Goal: Task Accomplishment & Management: Use online tool/utility

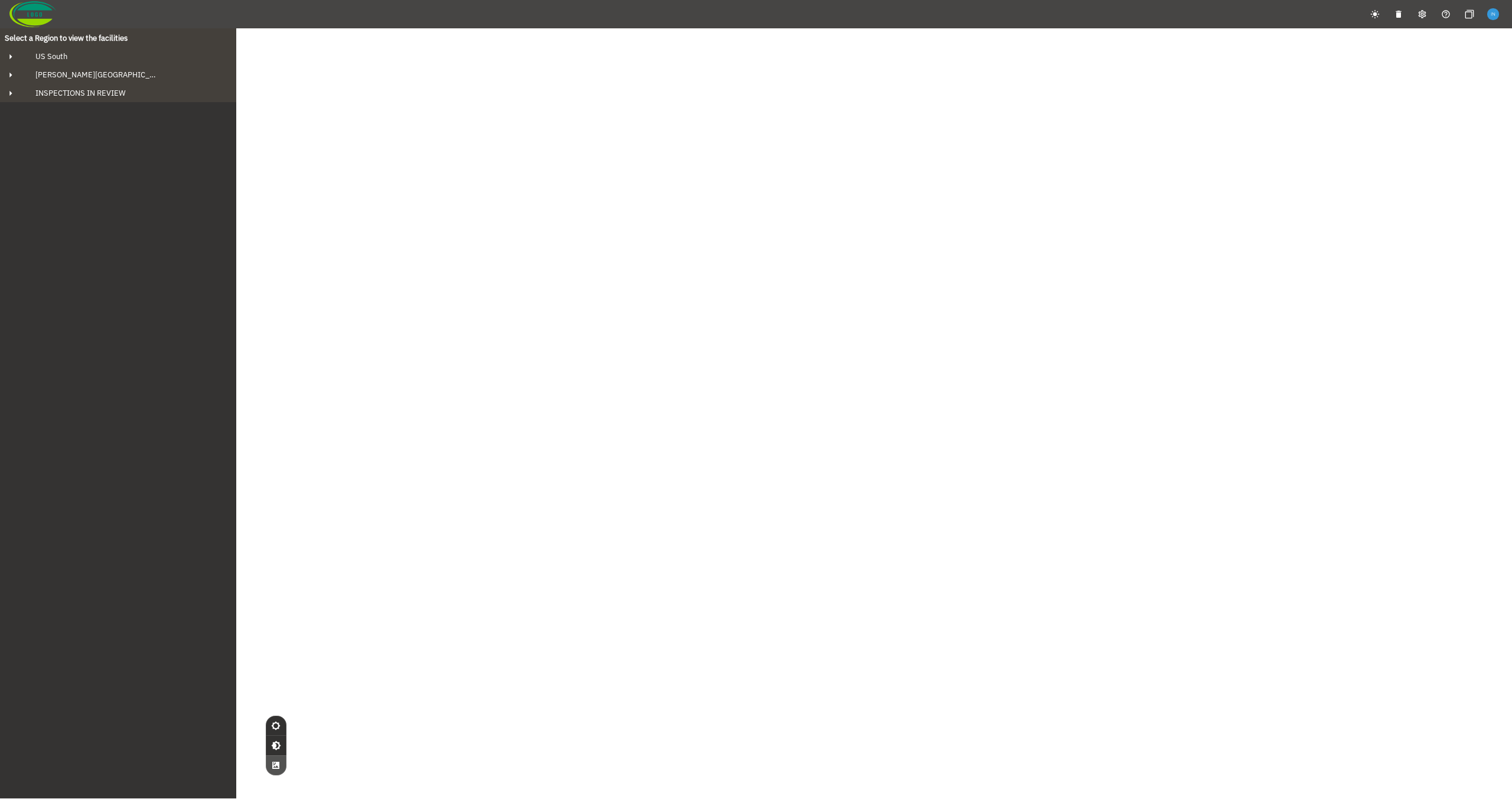
drag, startPoint x: 397, startPoint y: 218, endPoint x: 245, endPoint y: 187, distance: 155.1
click at [493, 299] on div "© Mapbox © OpenStreetMap Improve this map © Maxar" at bounding box center [756, 427] width 1512 height 799
click at [128, 62] on button "US South" at bounding box center [118, 56] width 236 height 18
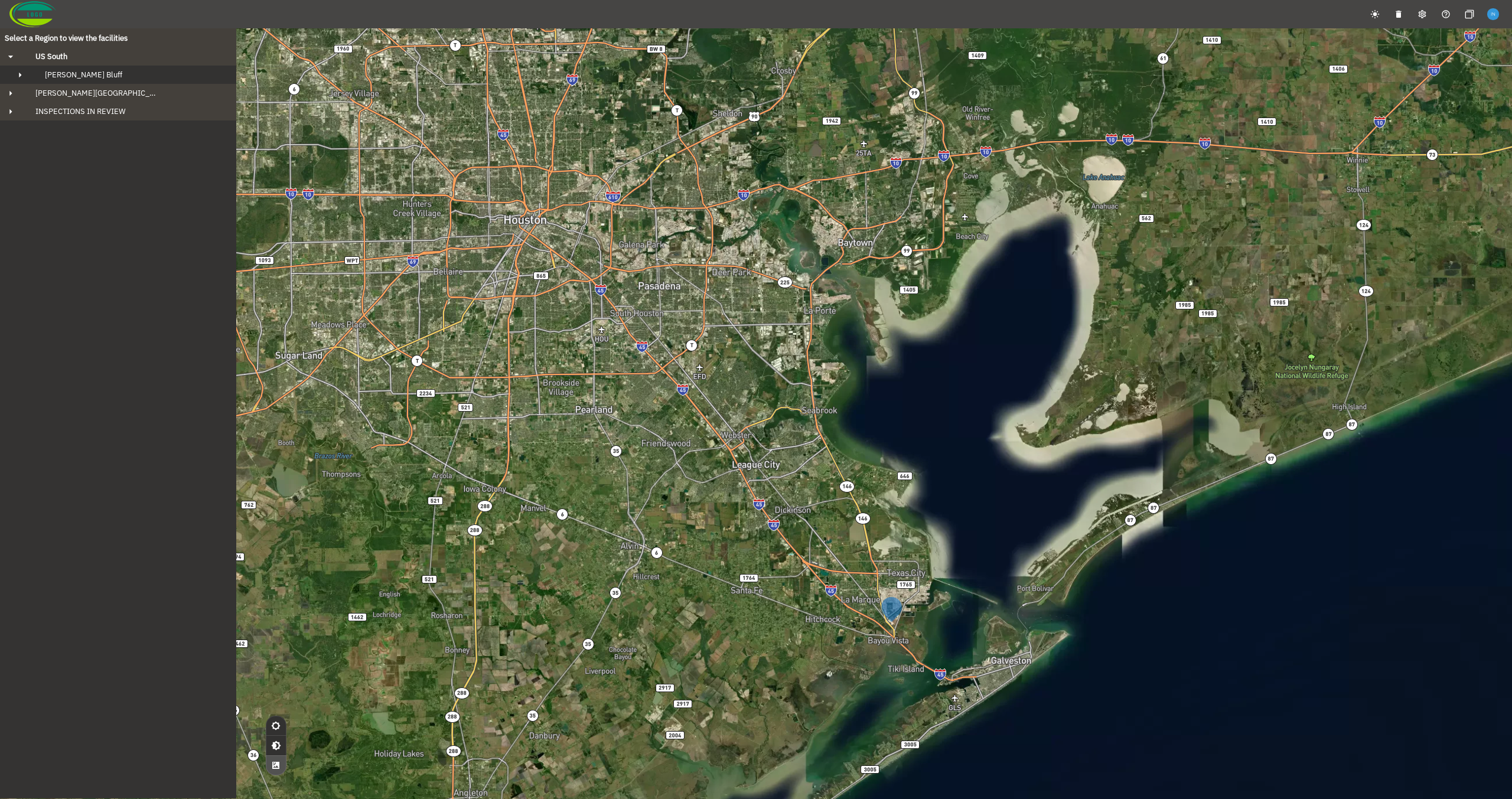
click at [121, 75] on div "[PERSON_NAME] Bluff" at bounding box center [129, 74] width 187 height 10
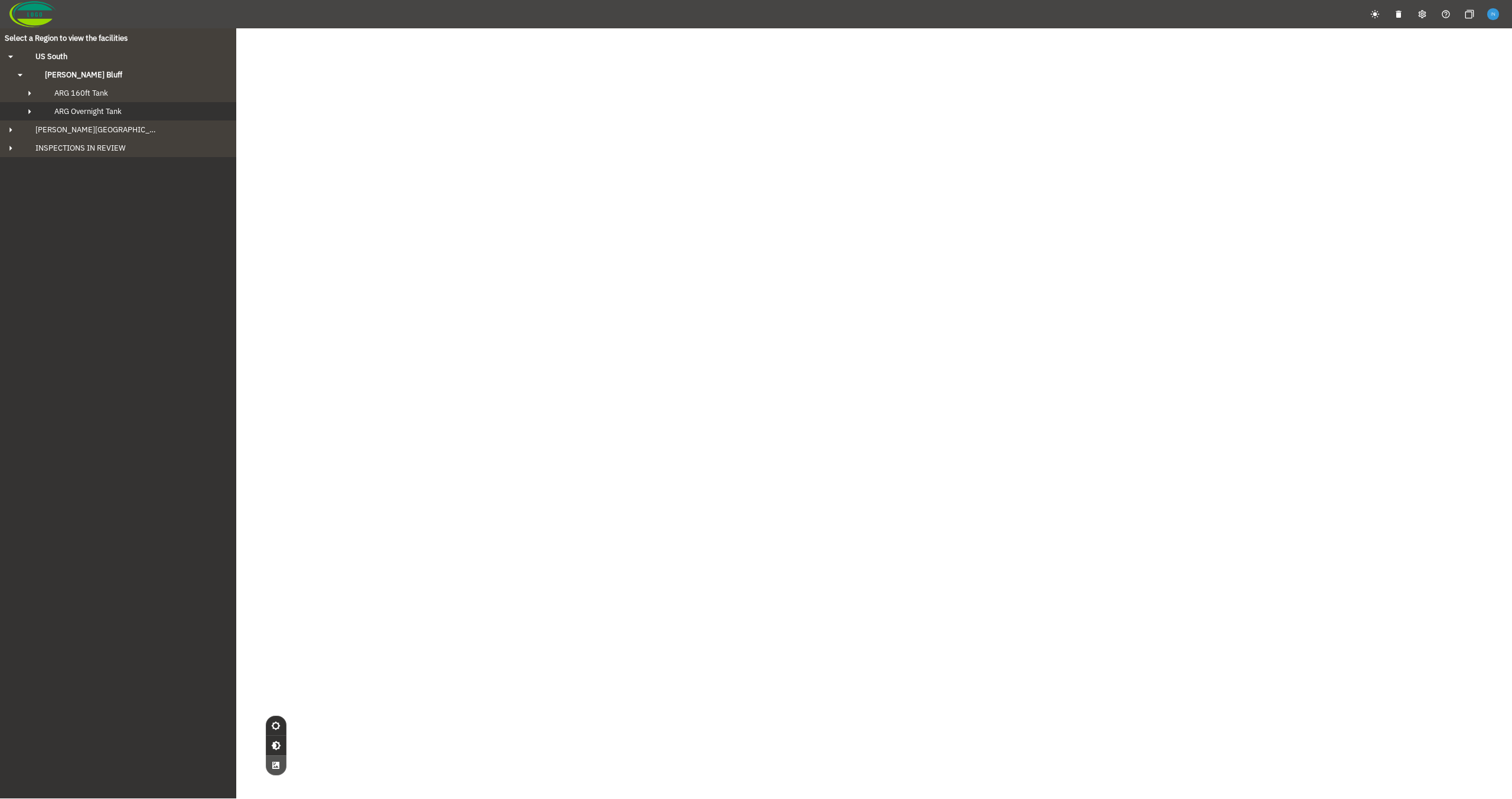
click at [116, 112] on span "ARG Overnight Tank" at bounding box center [88, 111] width 67 height 10
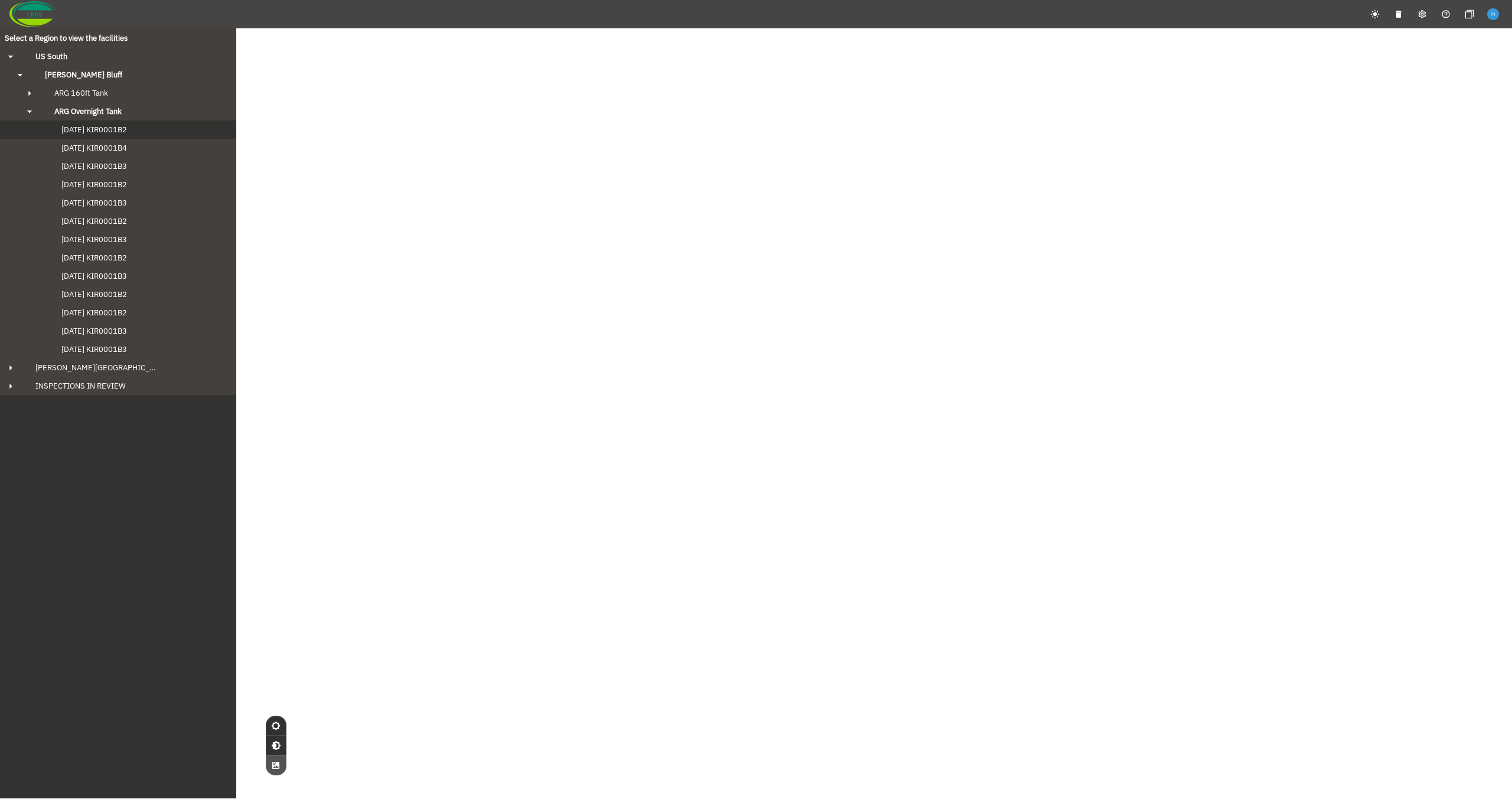
click at [114, 128] on span "[DATE] KIR0001B2" at bounding box center [83, 129] width 89 height 10
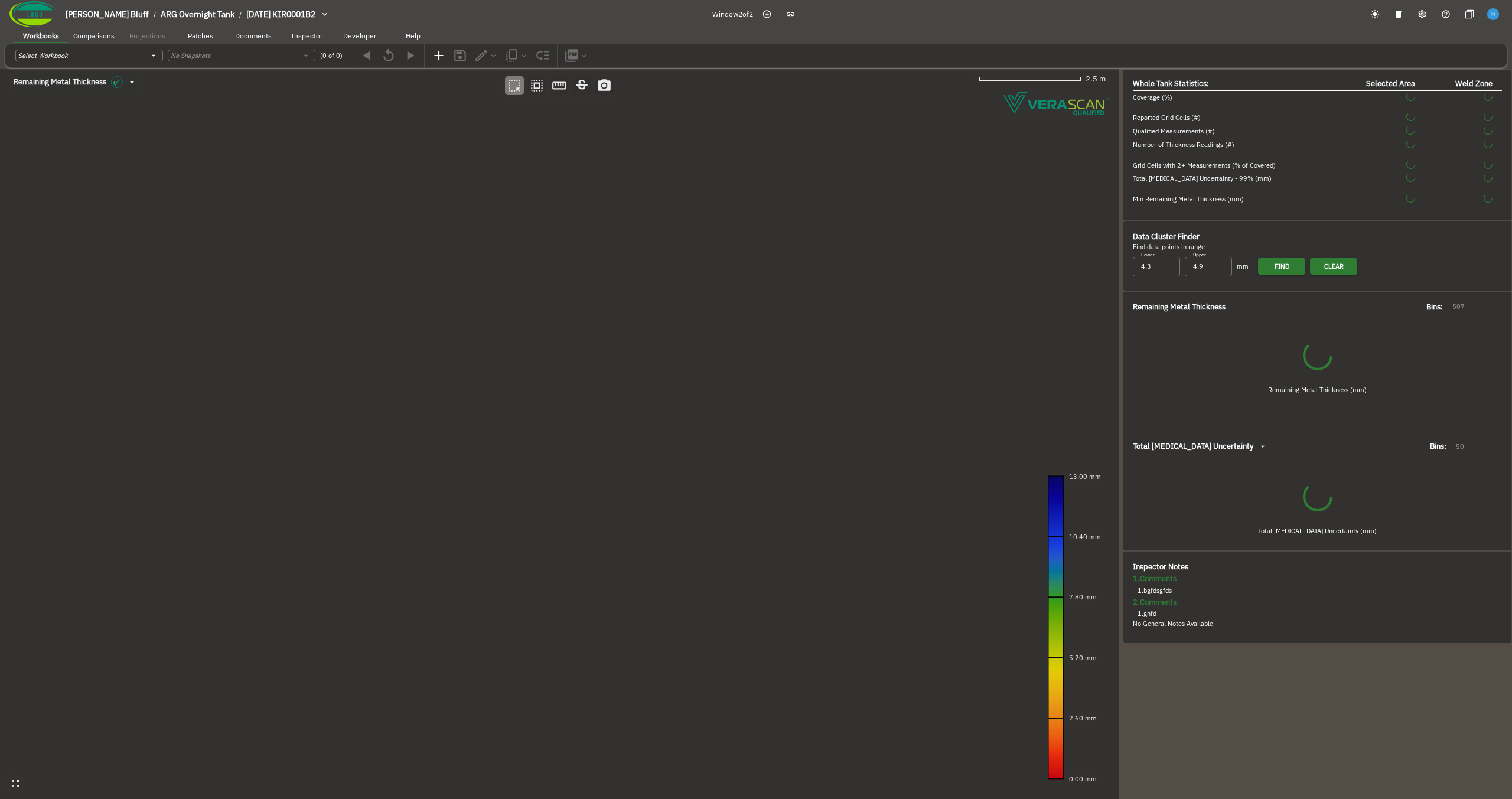
drag, startPoint x: 600, startPoint y: 549, endPoint x: 551, endPoint y: 286, distance: 267.5
click at [551, 286] on canvas at bounding box center [559, 434] width 1118 height 730
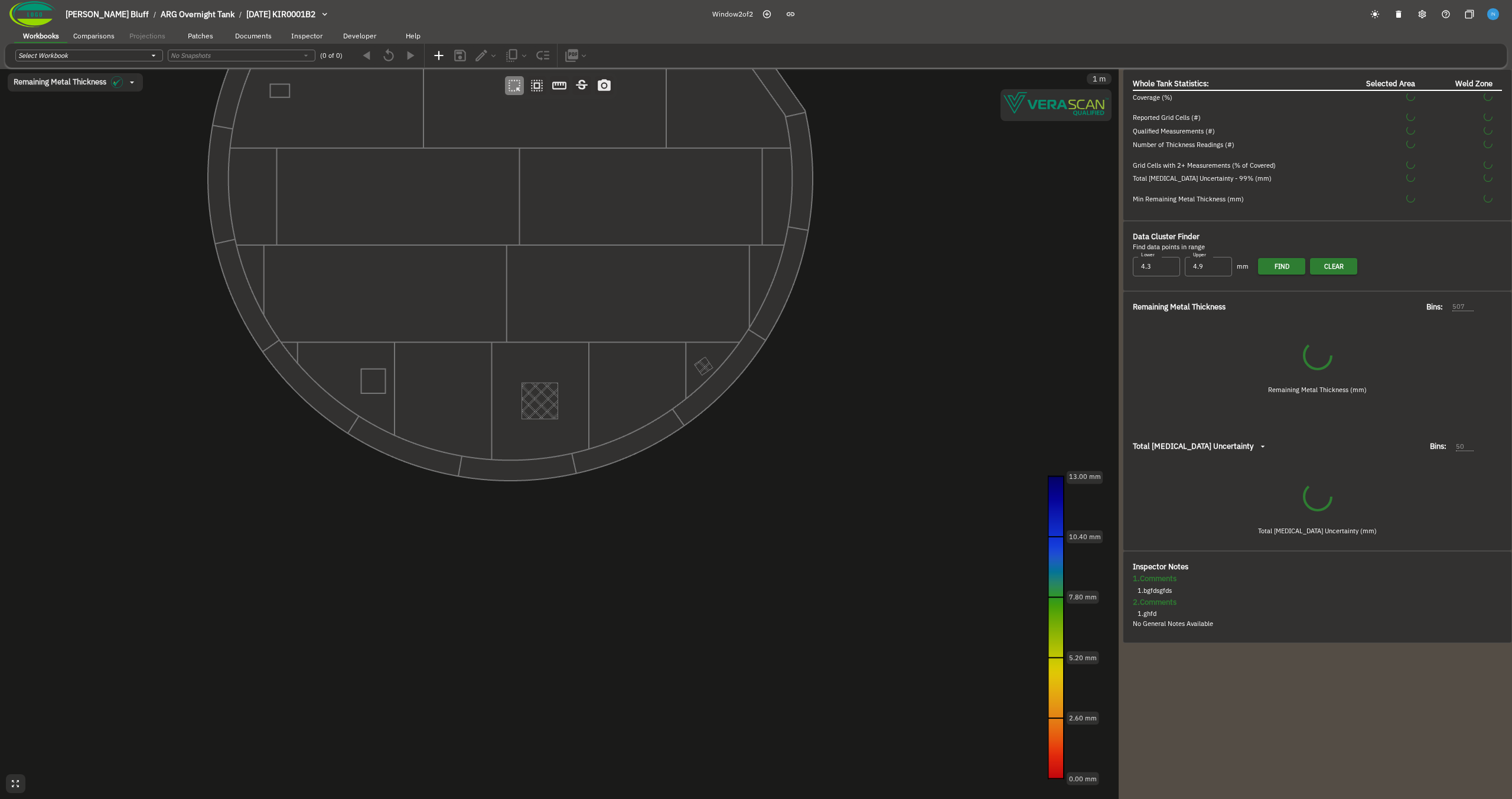
drag, startPoint x: 508, startPoint y: 360, endPoint x: 385, endPoint y: 171, distance: 225.5
click at [385, 171] on canvas at bounding box center [559, 434] width 1118 height 730
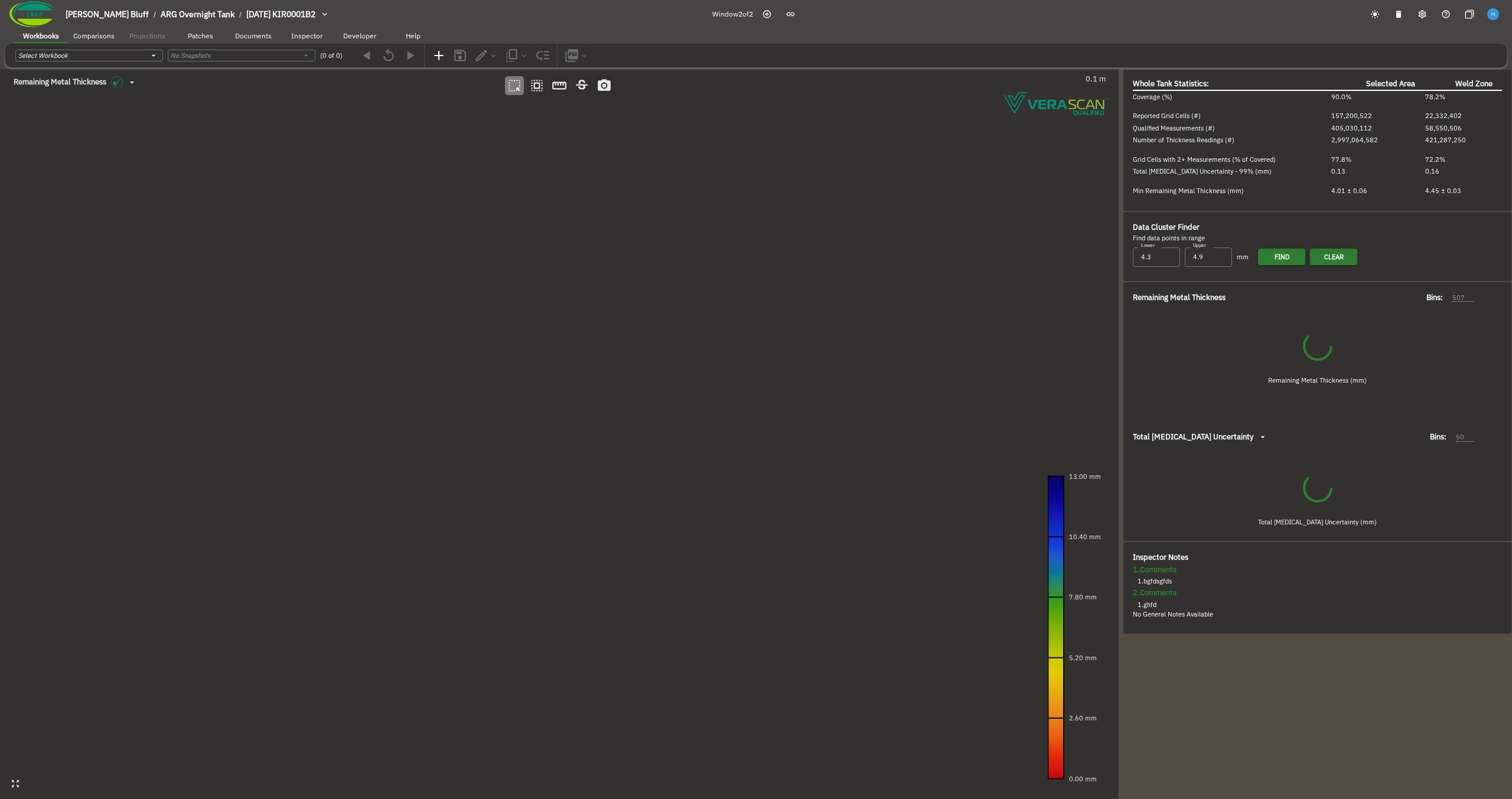
drag, startPoint x: 462, startPoint y: 316, endPoint x: 243, endPoint y: 134, distance: 284.8
click at [243, 134] on canvas at bounding box center [559, 434] width 1118 height 730
type input "535"
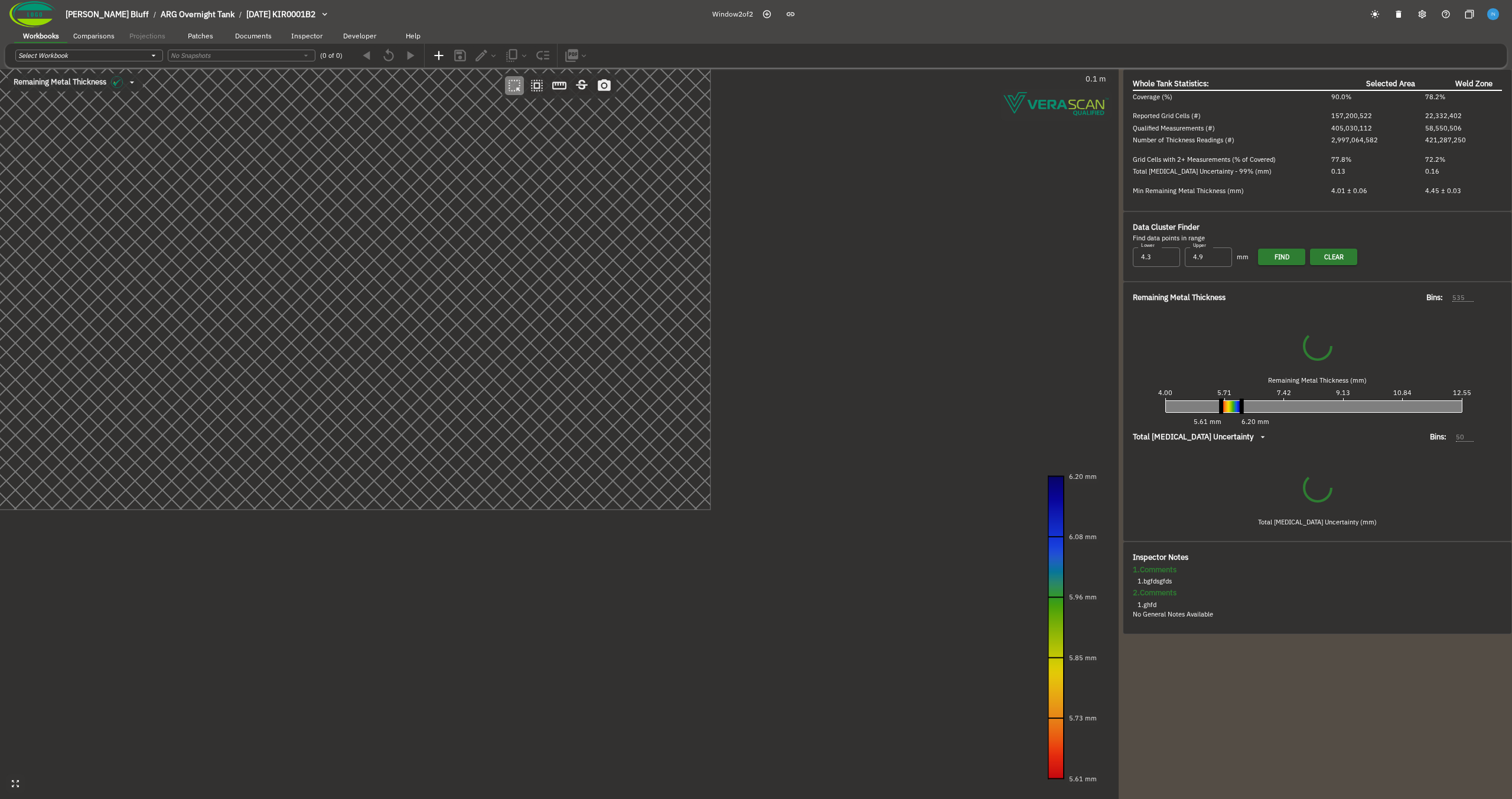
drag, startPoint x: 583, startPoint y: 221, endPoint x: 375, endPoint y: 148, distance: 220.4
click at [375, 148] on canvas at bounding box center [559, 434] width 1118 height 730
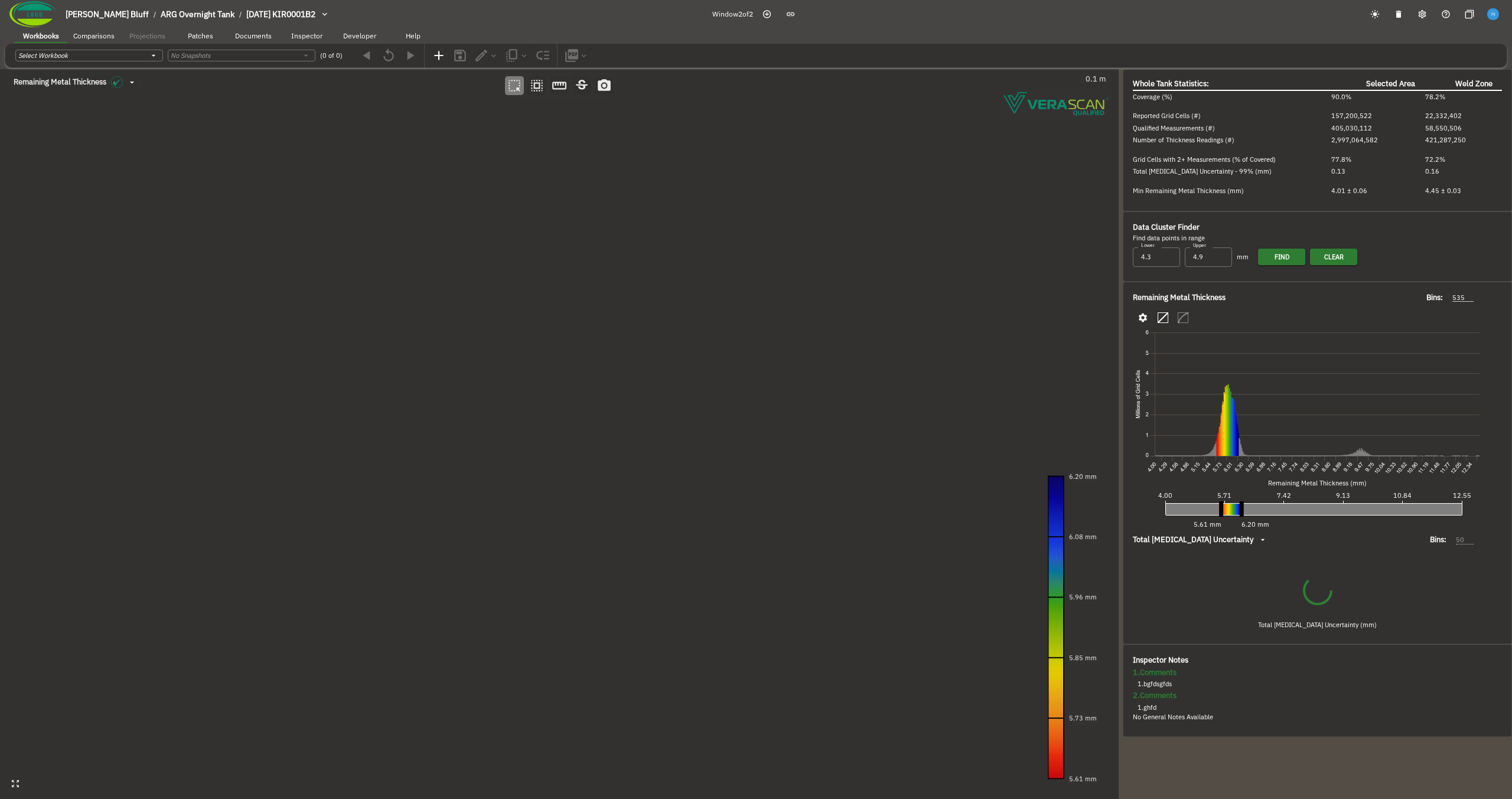
type input "93"
drag, startPoint x: 415, startPoint y: 224, endPoint x: 396, endPoint y: 218, distance: 19.9
click at [396, 218] on canvas at bounding box center [559, 434] width 1118 height 730
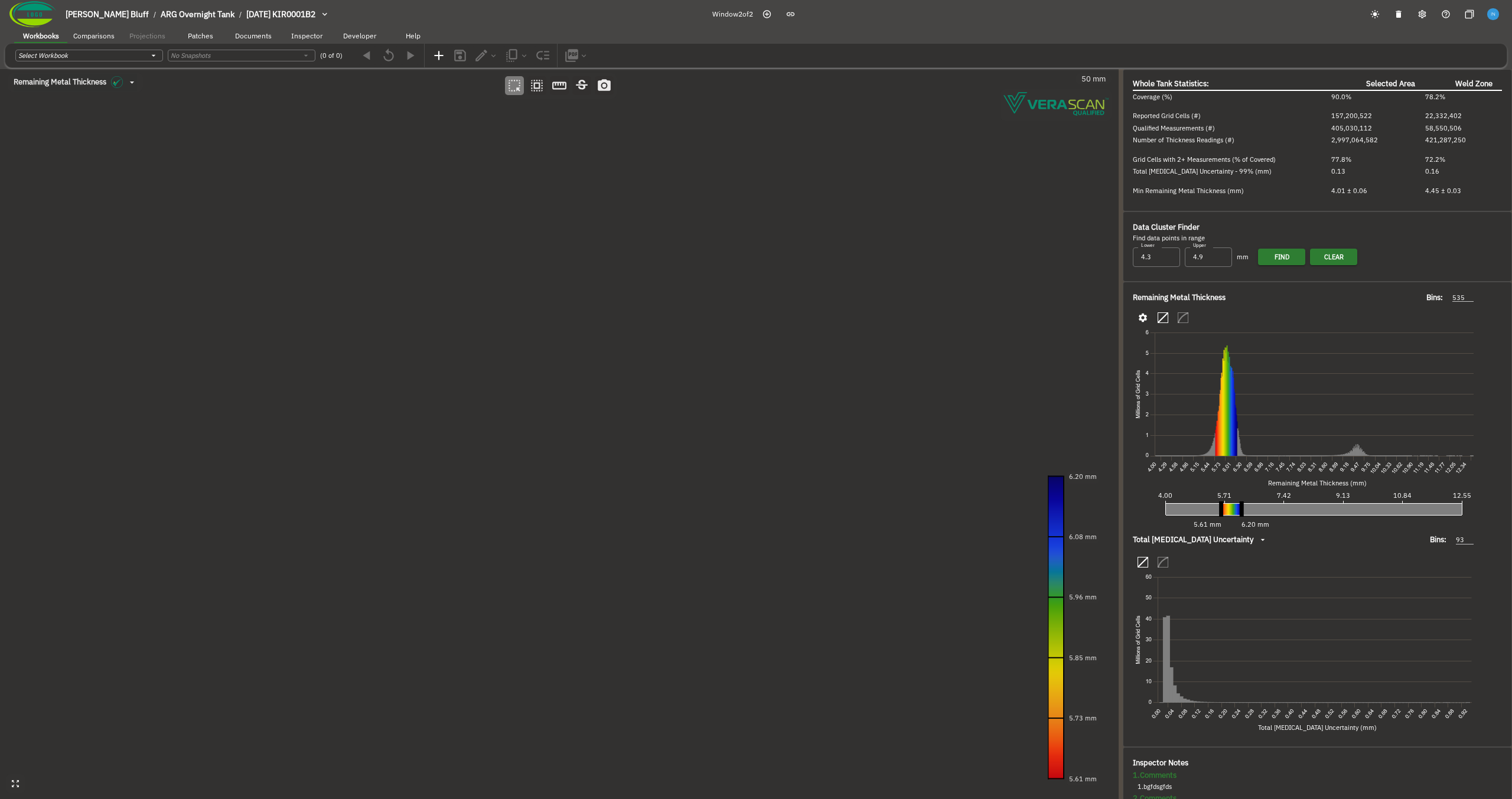
drag, startPoint x: 507, startPoint y: 431, endPoint x: 407, endPoint y: 204, distance: 248.1
click at [407, 204] on canvas at bounding box center [559, 434] width 1118 height 730
drag, startPoint x: 402, startPoint y: 370, endPoint x: 578, endPoint y: 241, distance: 218.2
click at [585, 240] on canvas at bounding box center [559, 434] width 1118 height 730
drag, startPoint x: 500, startPoint y: 390, endPoint x: 554, endPoint y: 275, distance: 127.0
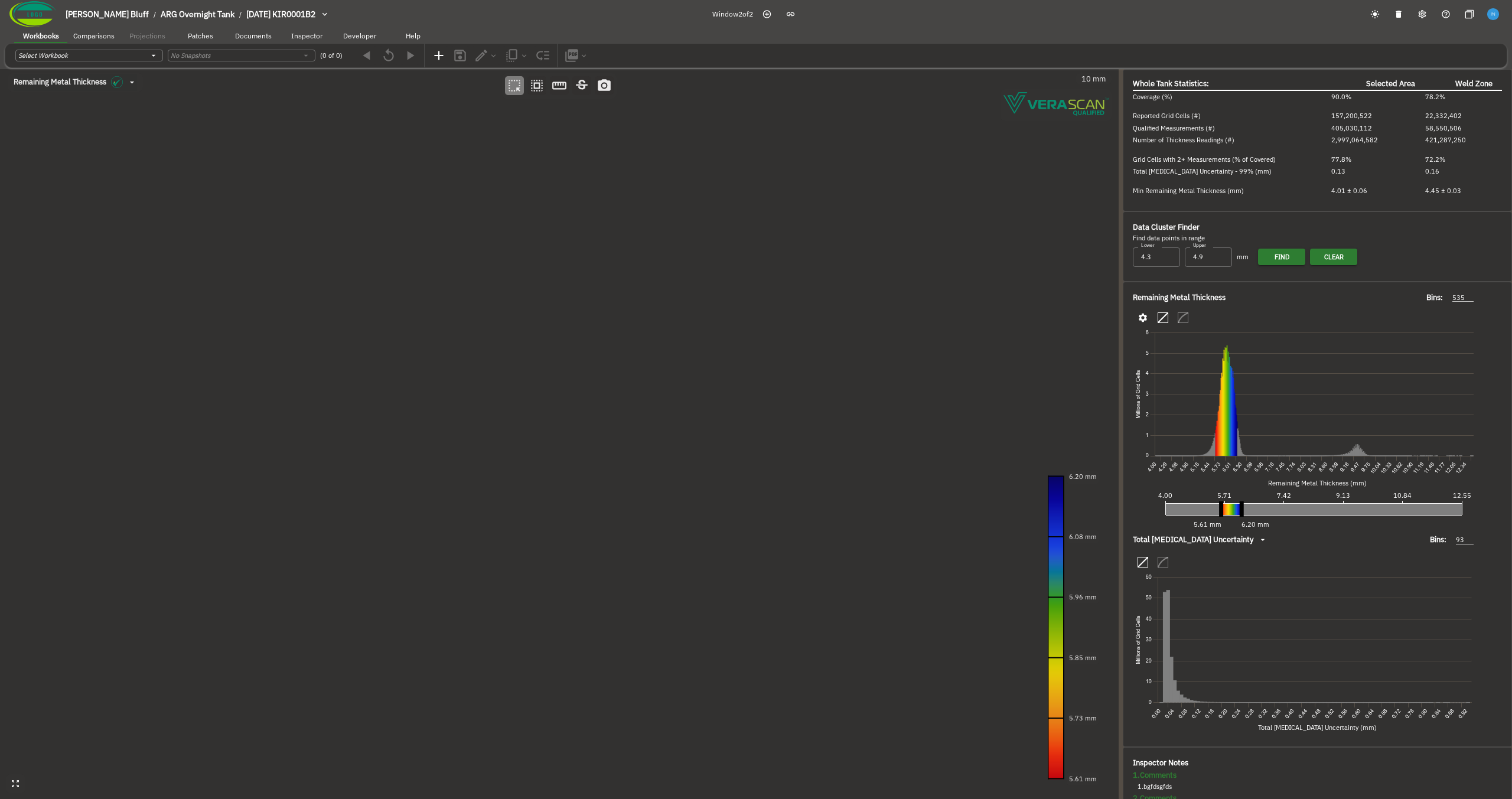
click at [554, 275] on canvas at bounding box center [559, 434] width 1118 height 730
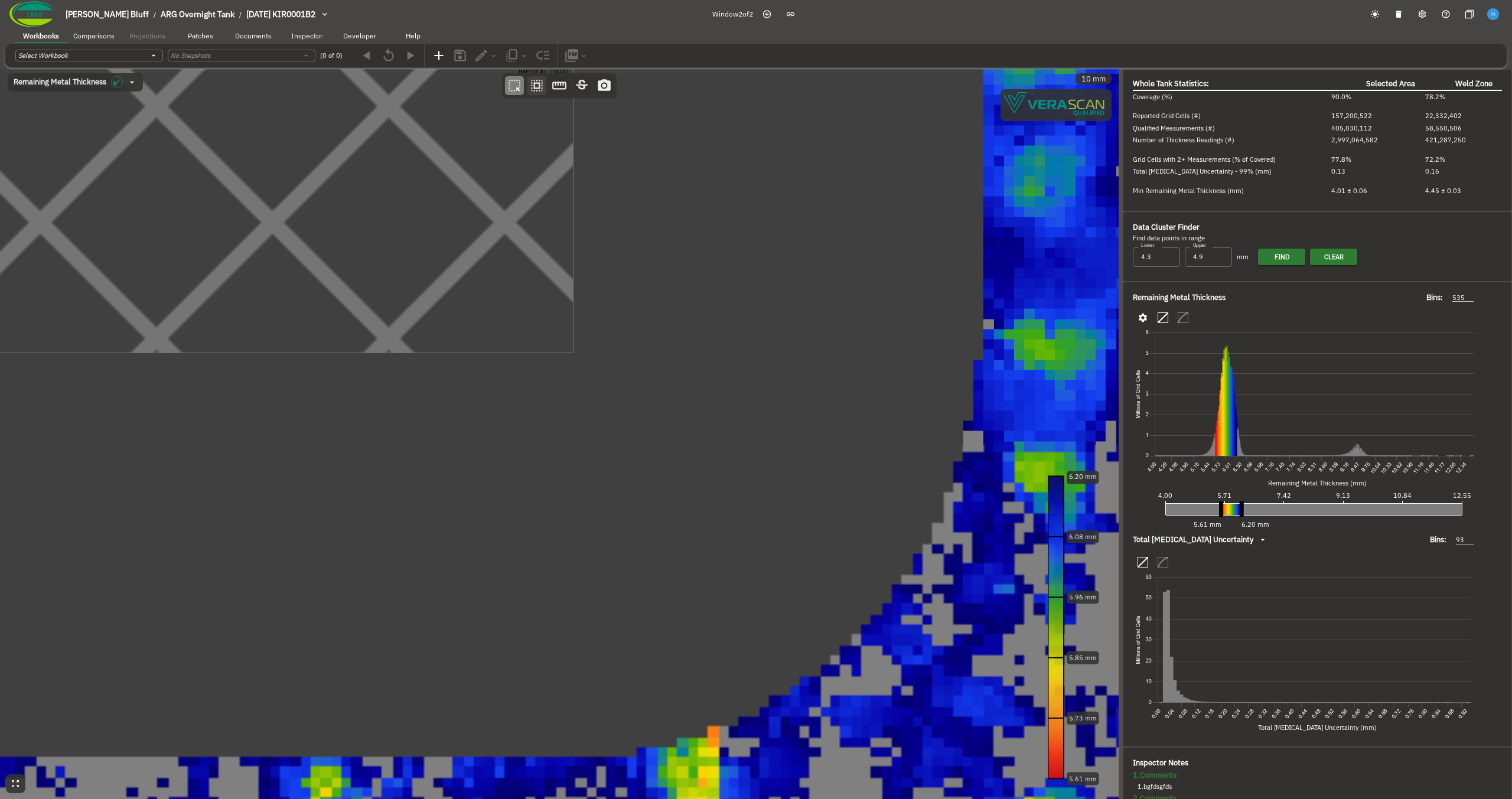
click at [539, 93] on icon "button" at bounding box center [536, 85] width 15 height 15
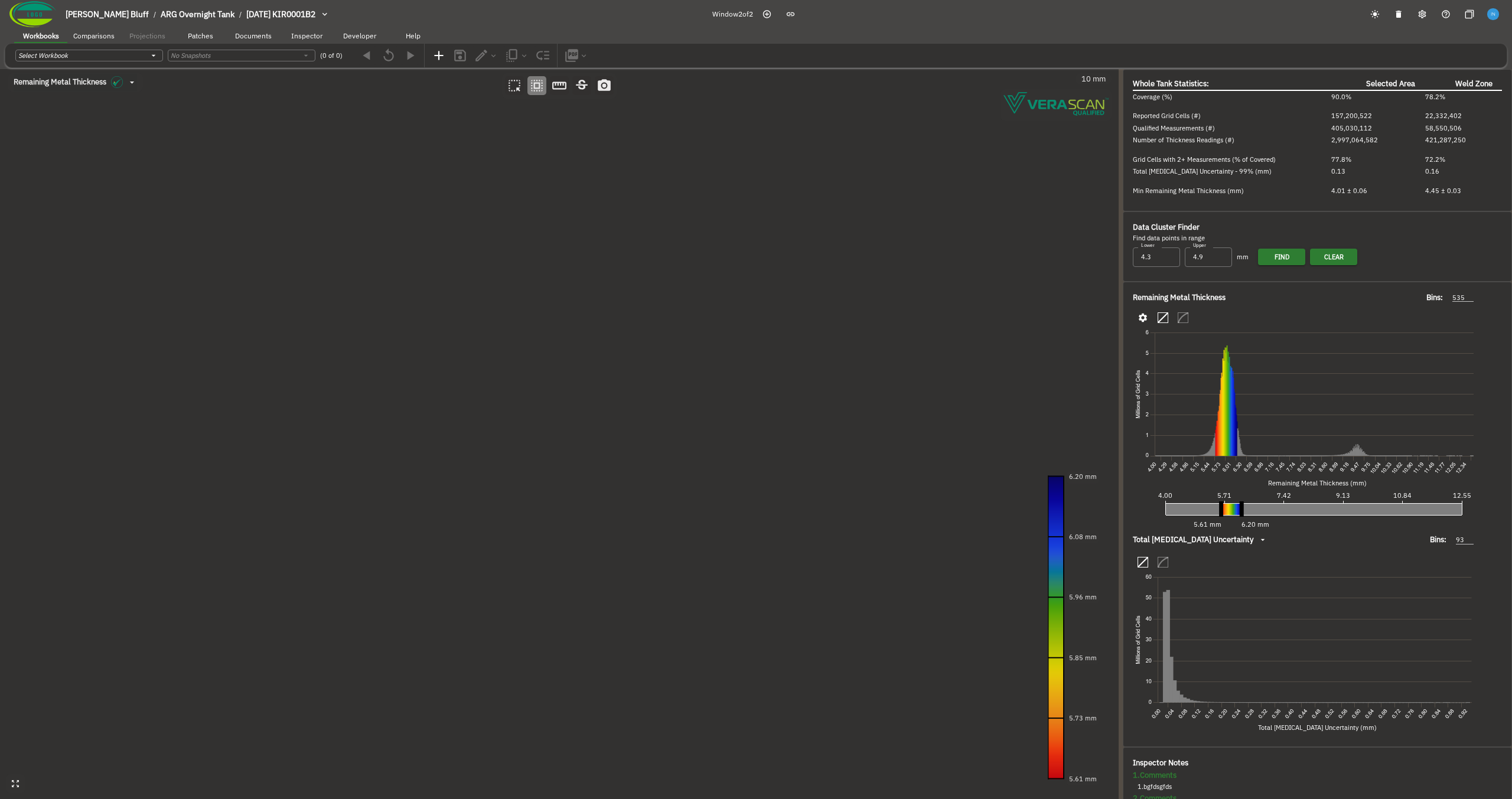
click at [571, 347] on canvas at bounding box center [559, 434] width 1118 height 730
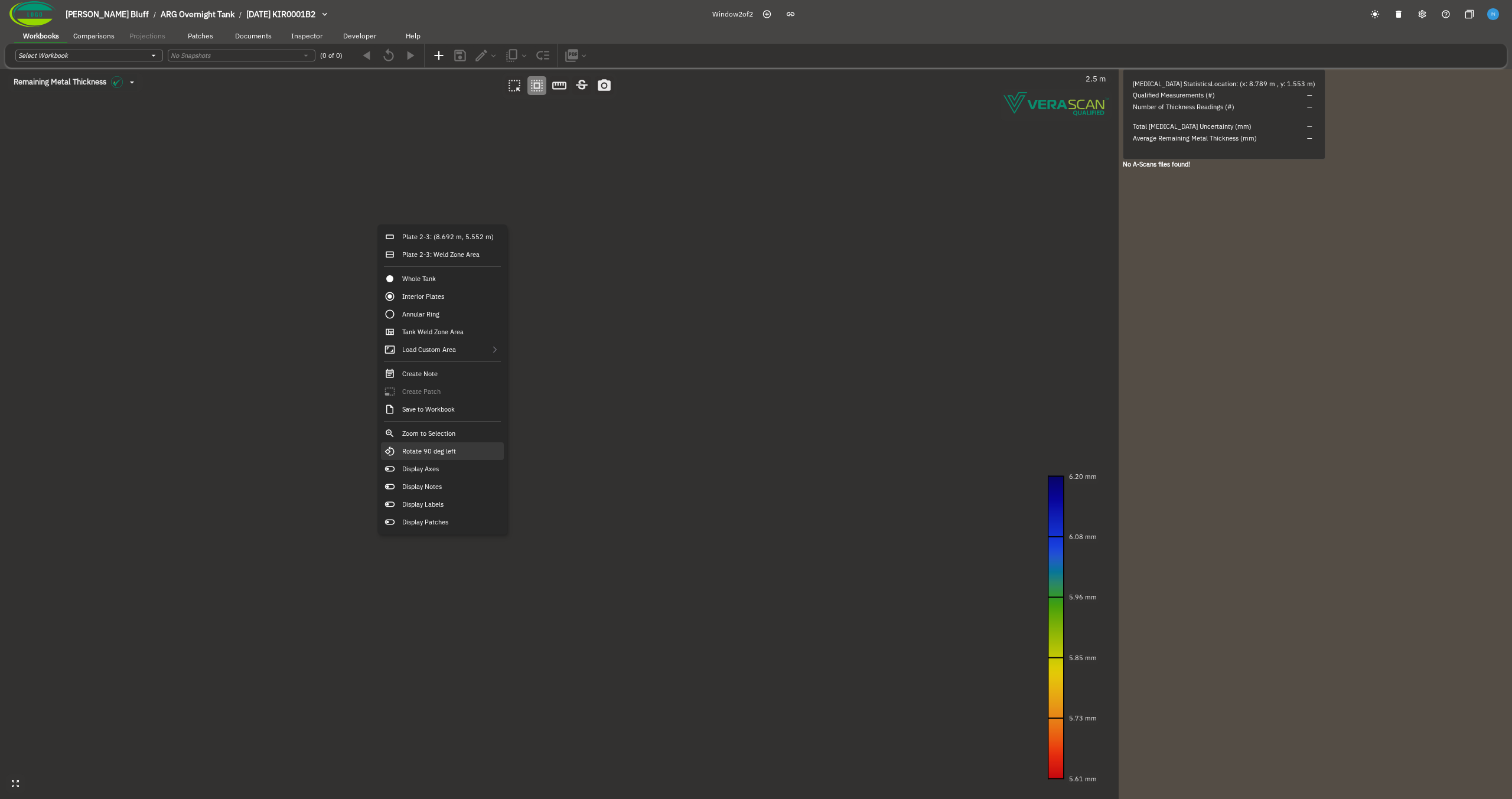
click at [466, 456] on div "Rotate 90 deg left" at bounding box center [442, 452] width 122 height 18
click at [538, 411] on canvas at bounding box center [559, 434] width 1118 height 730
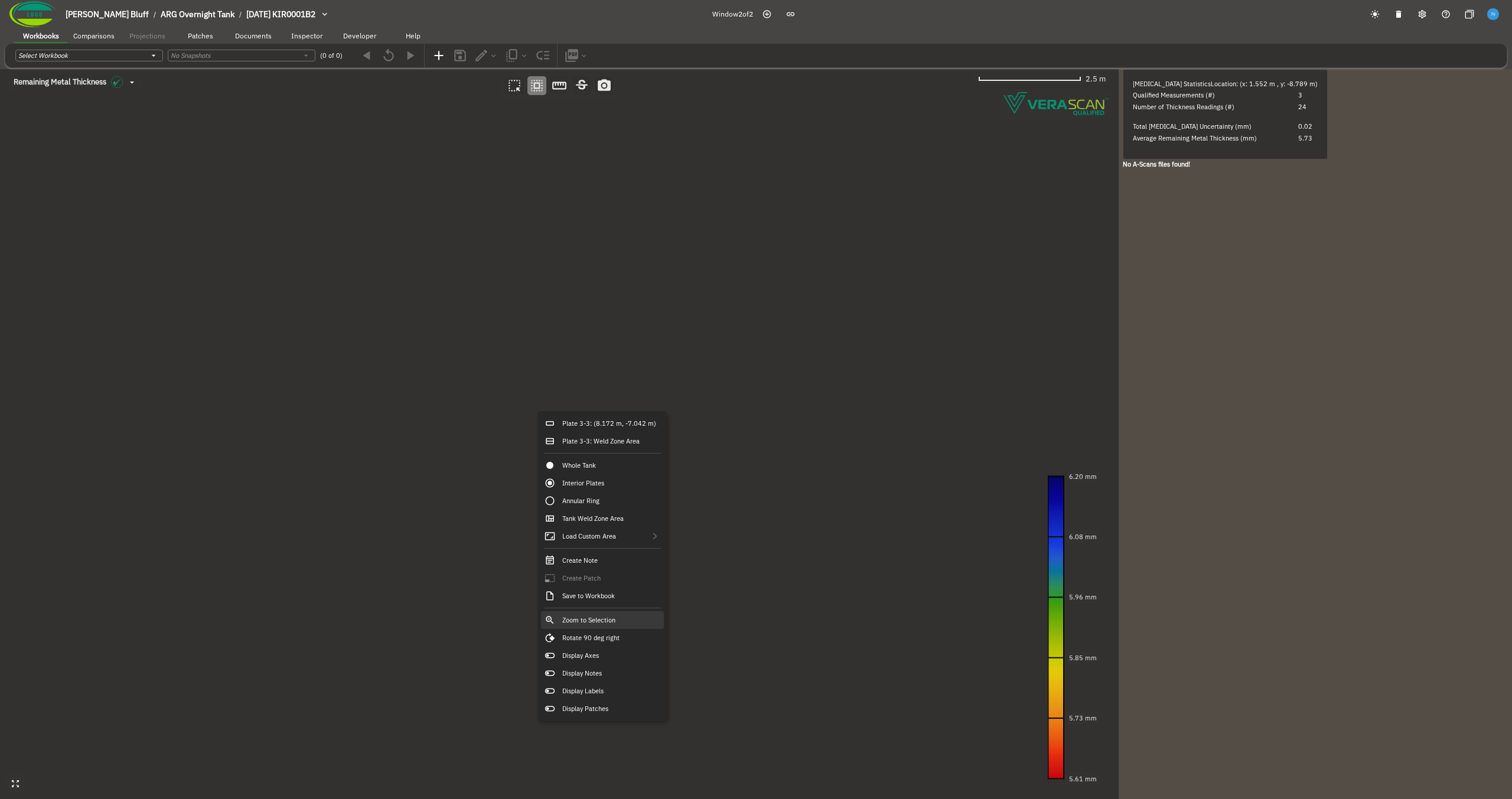
click at [640, 623] on div "Zoom to Selection" at bounding box center [601, 620] width 122 height 18
drag, startPoint x: 457, startPoint y: 262, endPoint x: 472, endPoint y: 269, distance: 16.6
click at [472, 269] on canvas at bounding box center [559, 434] width 1118 height 730
